Goal: Transaction & Acquisition: Purchase product/service

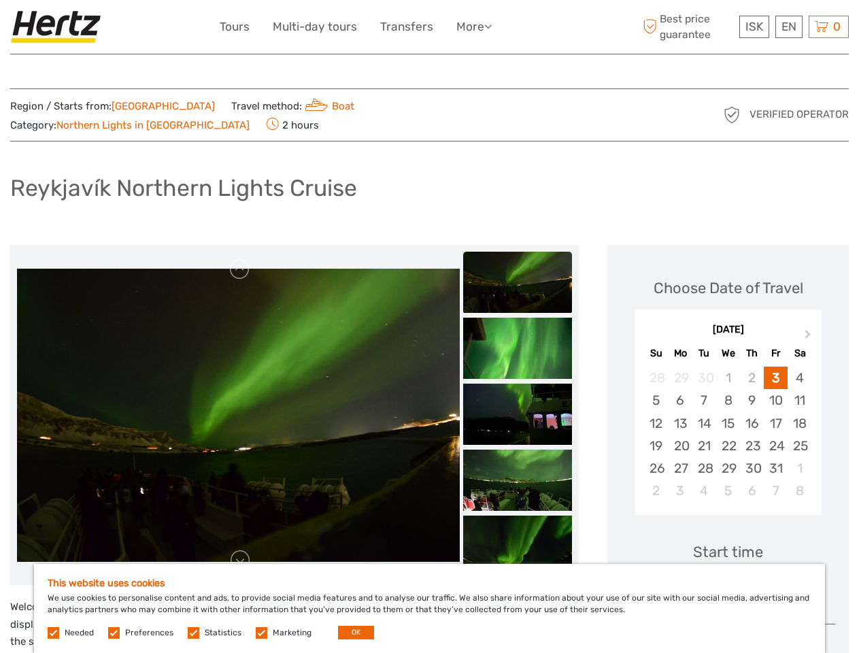
click at [367, 27] on ul "Tours Multi-day tours Transfers More Food & drink Travel Articles Back to Back …" at bounding box center [366, 27] width 292 height 20
click at [474, 27] on link "More" at bounding box center [473, 27] width 35 height 20
click at [490, 26] on icon at bounding box center [487, 26] width 7 height 12
click at [753, 27] on span "ISK" at bounding box center [754, 27] width 18 height 14
click at [788, 27] on div "EN English Español Deutsch" at bounding box center [788, 27] width 27 height 22
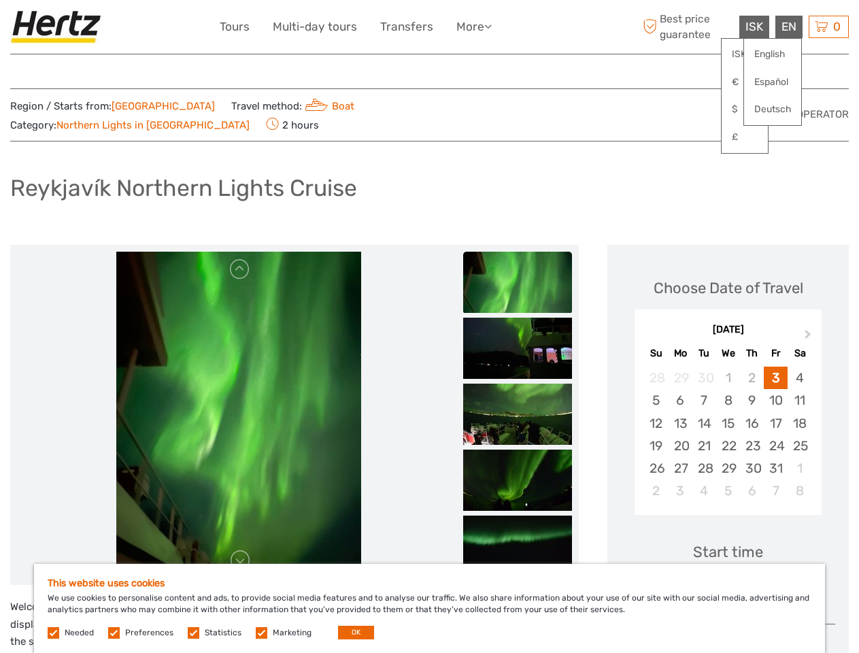
click at [828, 27] on div "0 Items Total 0 ISK Checkout The shopping cart is empty." at bounding box center [828, 27] width 40 height 22
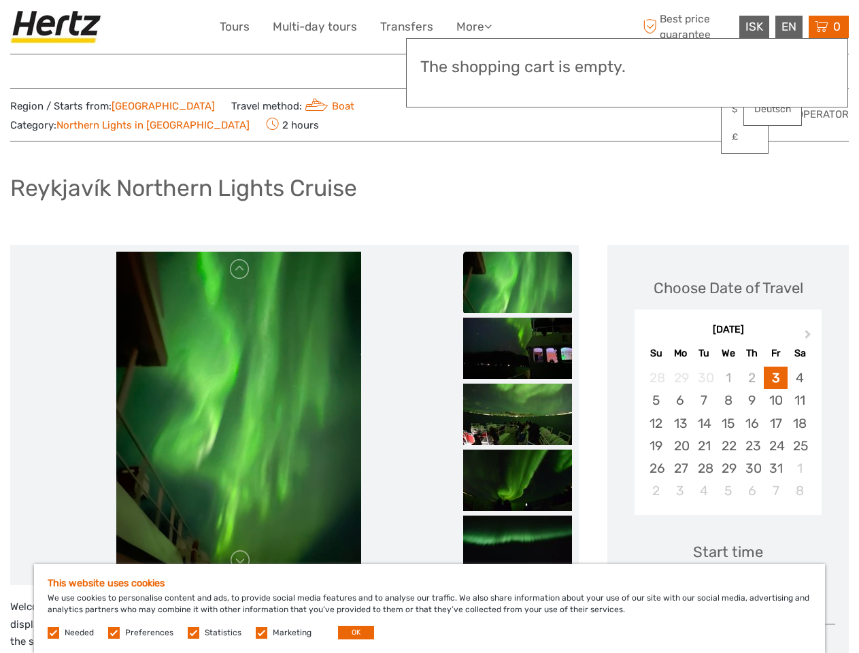
click at [238, 399] on img at bounding box center [238, 415] width 245 height 326
click at [240, 258] on link at bounding box center [240, 269] width 22 height 22
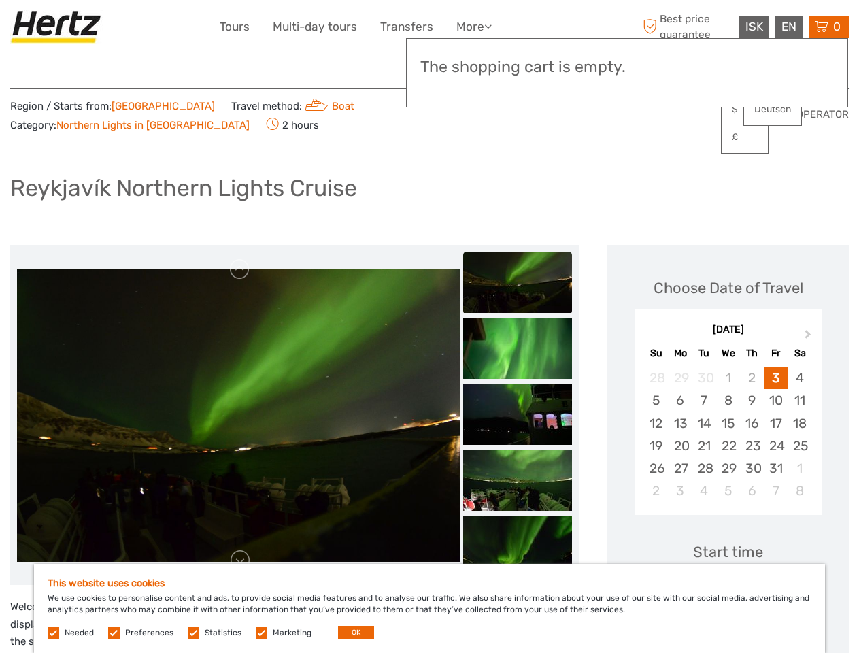
click at [240, 549] on link at bounding box center [240, 560] width 22 height 22
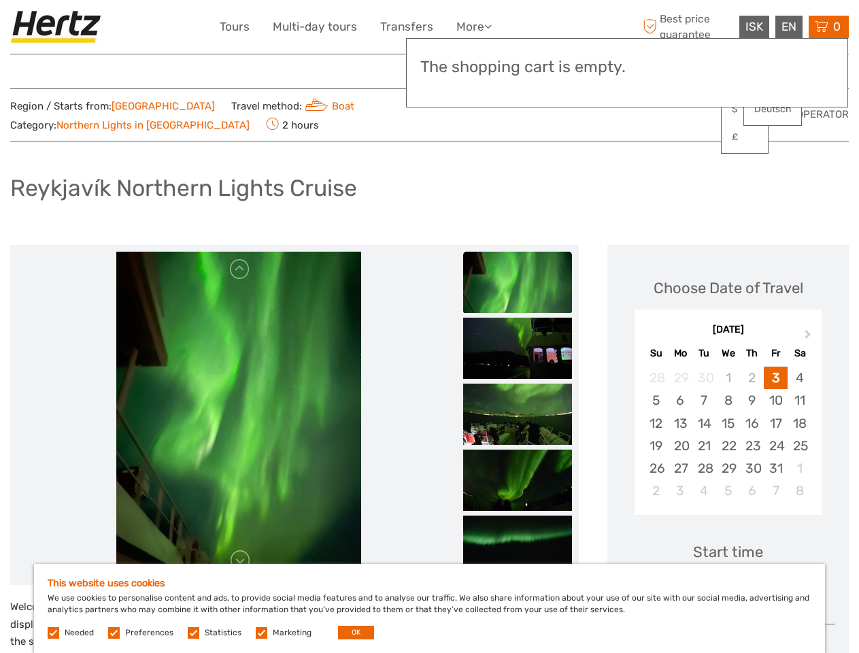
click at [517, 69] on h3 "The shopping cart is empty." at bounding box center [626, 67] width 413 height 19
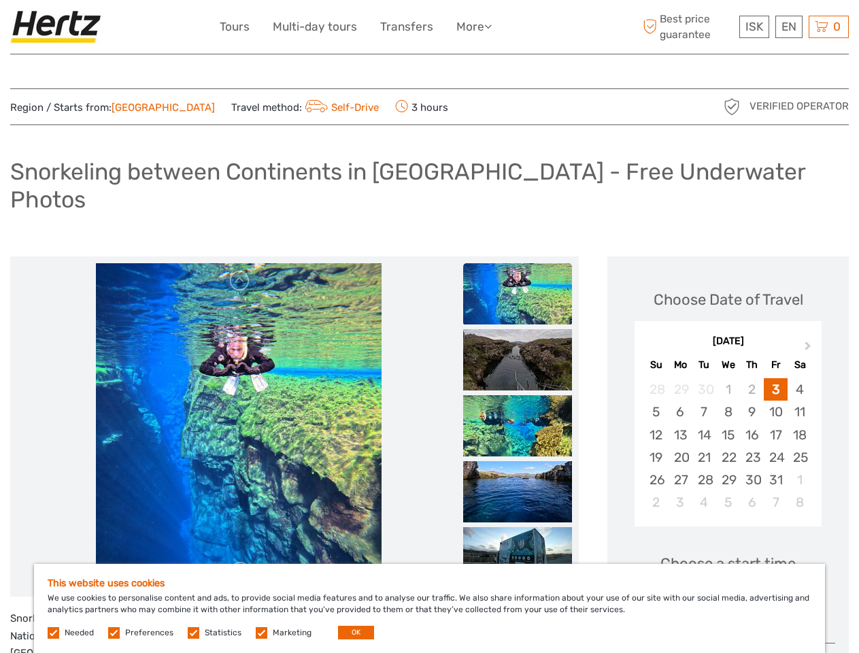
click at [367, 27] on ul "Tours Multi-day tours Transfers More Food & drink Travel Articles Back to Back …" at bounding box center [366, 27] width 292 height 20
click at [474, 27] on link "More" at bounding box center [473, 27] width 35 height 20
click at [490, 26] on icon at bounding box center [487, 26] width 7 height 12
click at [753, 27] on span "ISK" at bounding box center [754, 27] width 18 height 14
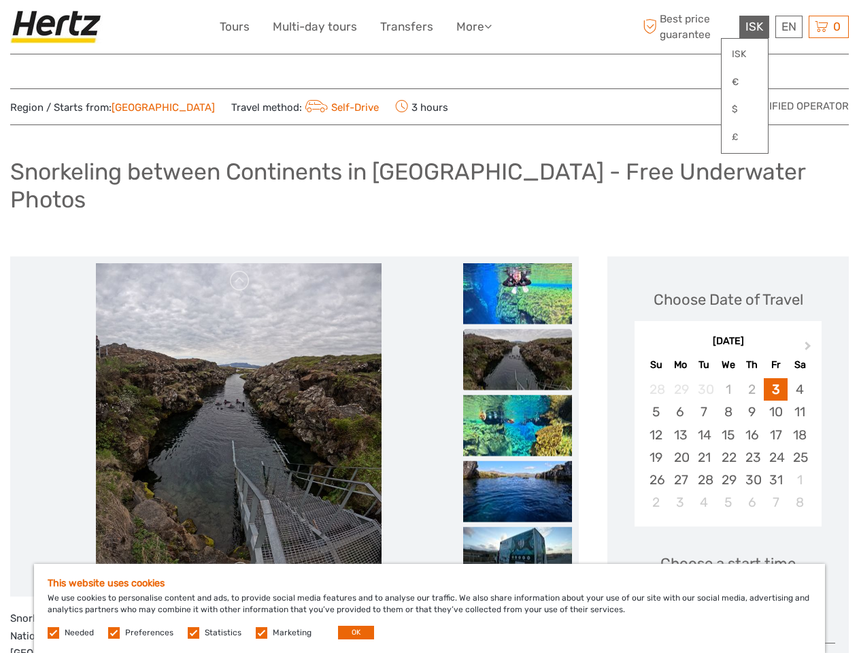
click at [788, 27] on div "EN English Español Deutsch" at bounding box center [788, 27] width 27 height 22
click at [828, 27] on div "0 Items Total 0 ISK Checkout The shopping cart is empty." at bounding box center [828, 27] width 40 height 22
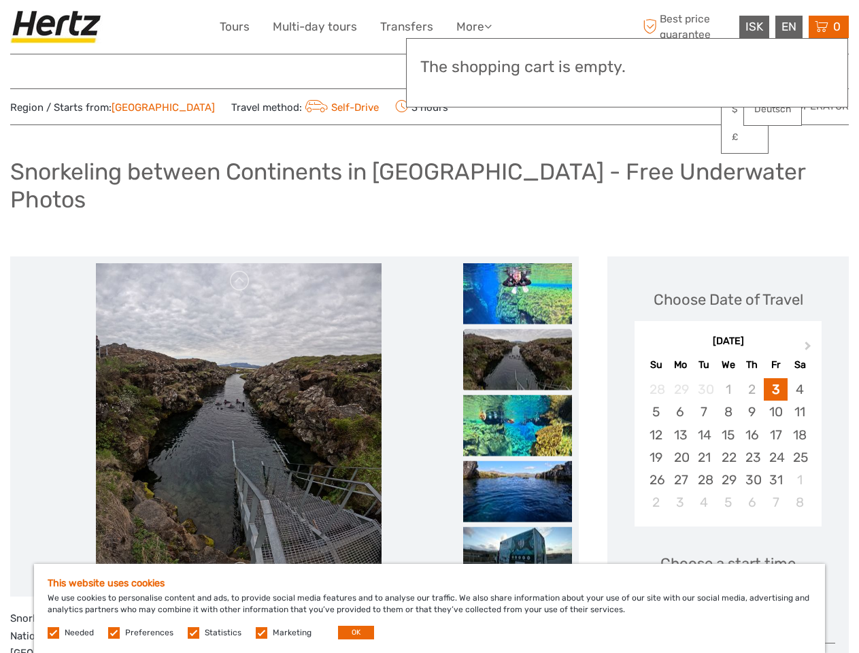
click at [238, 399] on img at bounding box center [239, 426] width 286 height 326
click at [240, 270] on link at bounding box center [240, 281] width 22 height 22
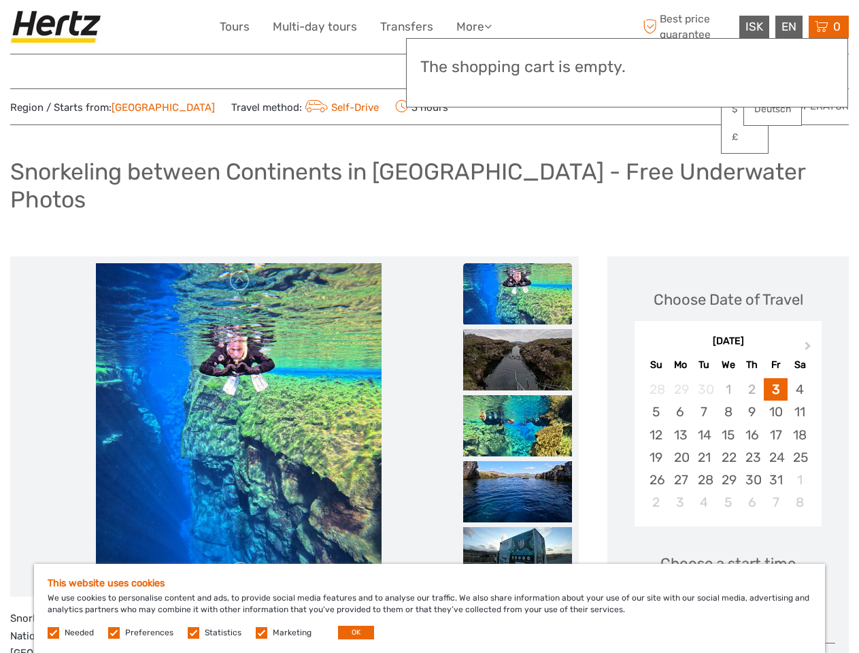
click at [240, 561] on link at bounding box center [240, 572] width 22 height 22
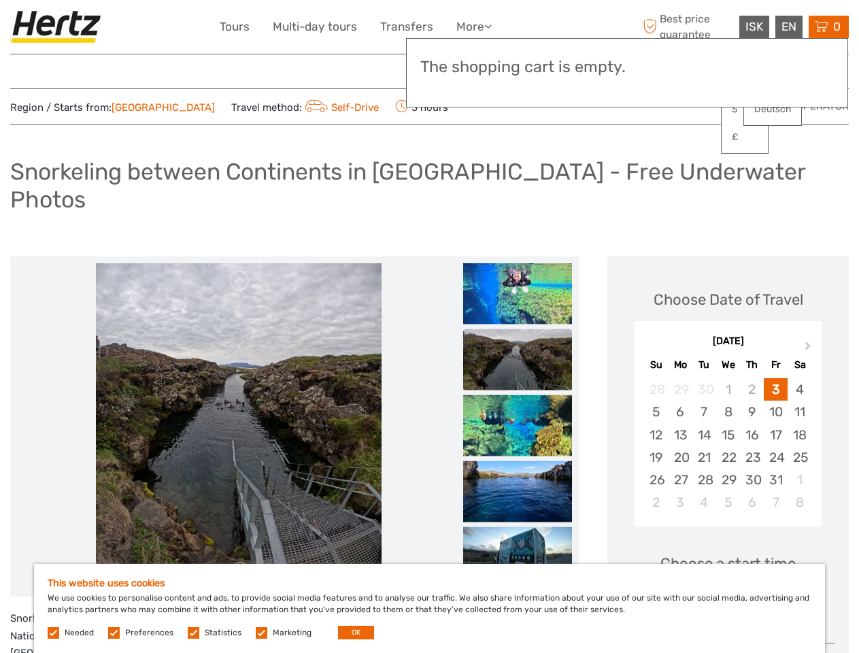
click at [517, 69] on h3 "The shopping cart is empty." at bounding box center [626, 67] width 413 height 19
